Goal: Information Seeking & Learning: Learn about a topic

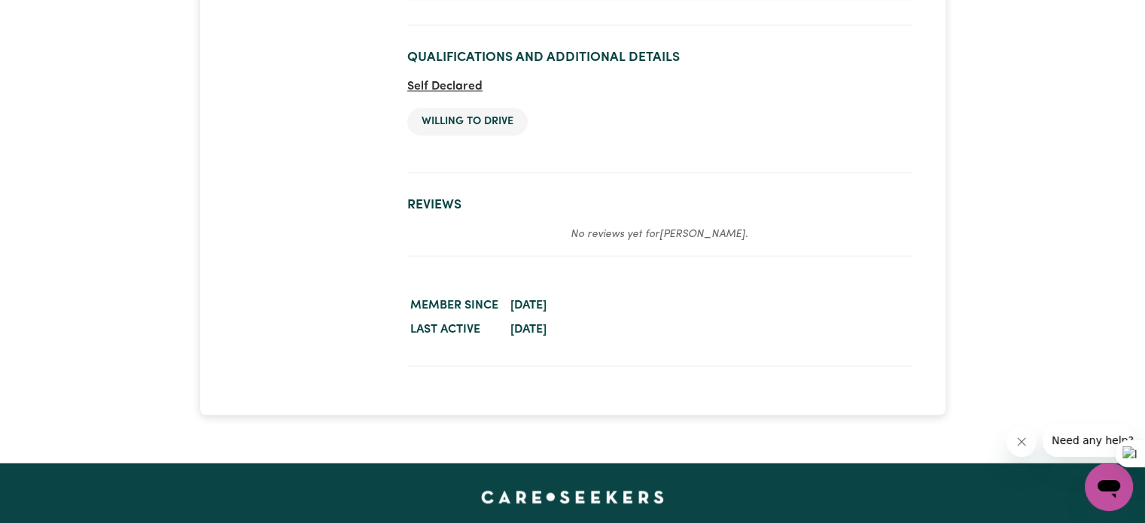
scroll to position [2634, 0]
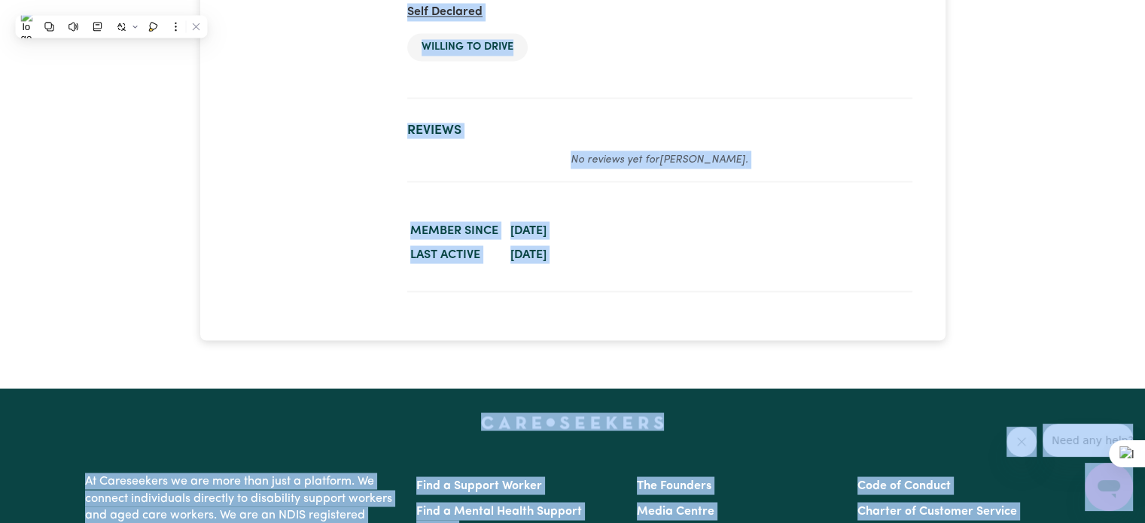
click at [807, 242] on dd "August 21, 2025" at bounding box center [709, 254] width 405 height 24
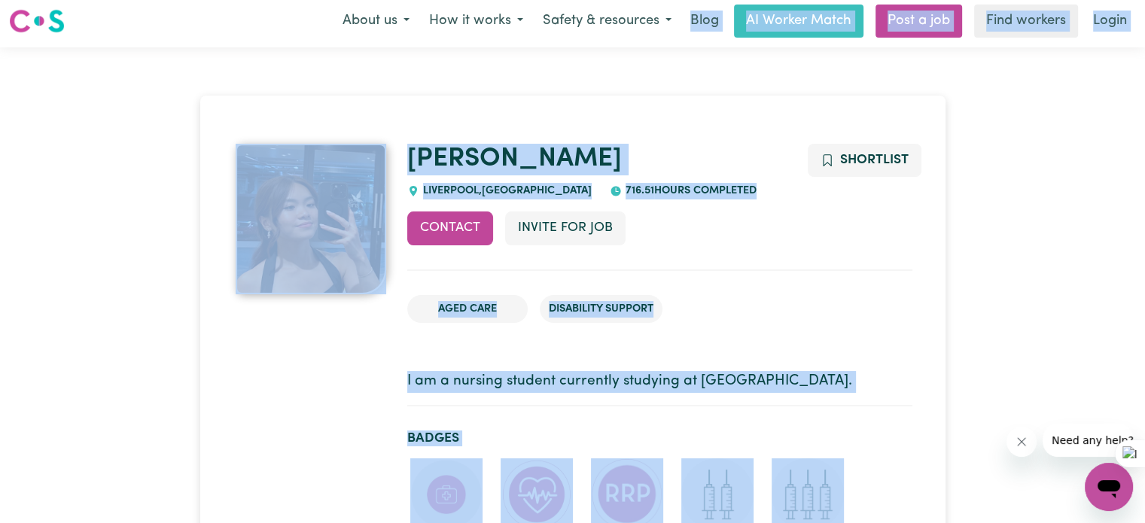
scroll to position [0, 0]
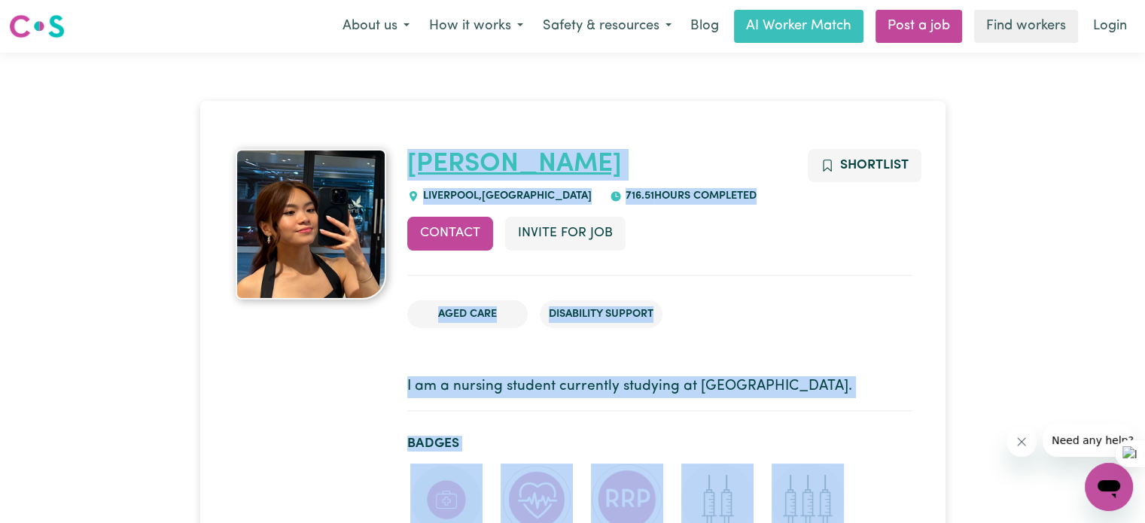
drag, startPoint x: 753, startPoint y: 111, endPoint x: 410, endPoint y: 166, distance: 347.7
copy div "Cindy LIVERPOOL , New South Wales 716.51 hours completed Contact Invite for Job…"
click at [832, 294] on ul "Aged Care Disability Support" at bounding box center [659, 314] width 505 height 53
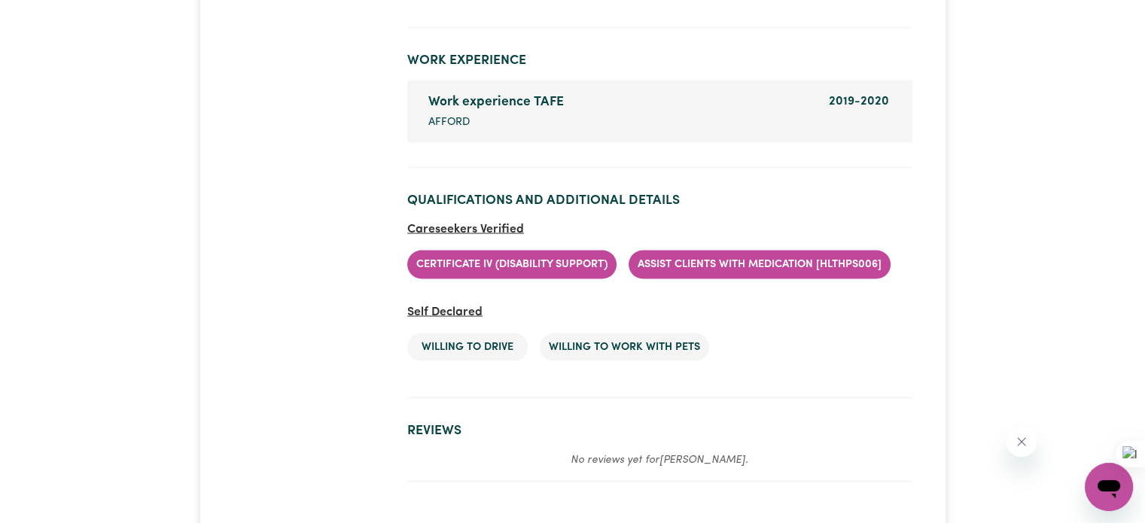
scroll to position [2972, 0]
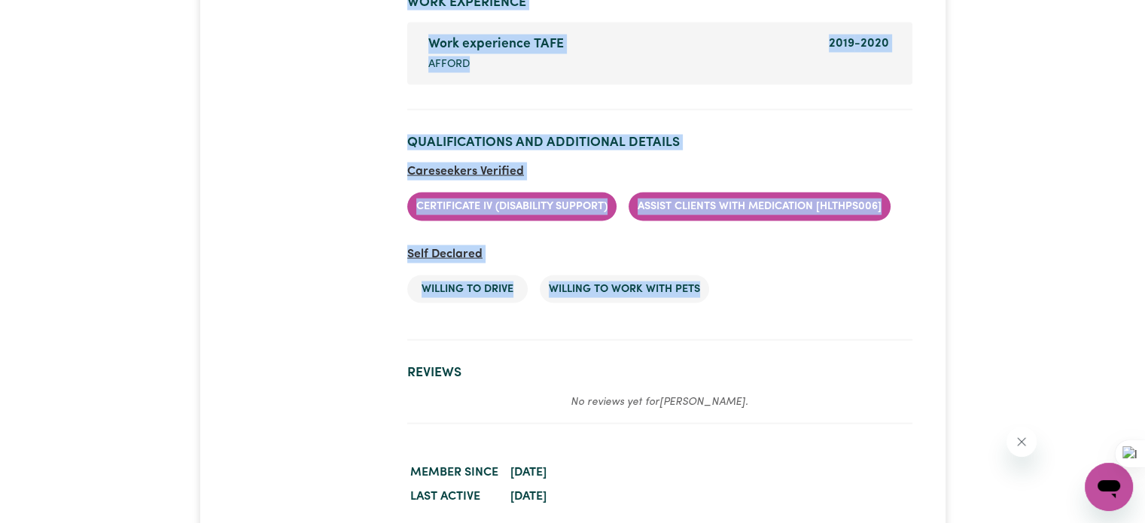
drag, startPoint x: 409, startPoint y: 134, endPoint x: 752, endPoint y: 304, distance: 382.4
copy div "Lore IPSUMDOLO SITA , Con Adipi Elits 9 doeiu temporinc Utlabor Etdolo mag Ali …"
